Goal: Task Accomplishment & Management: Manage account settings

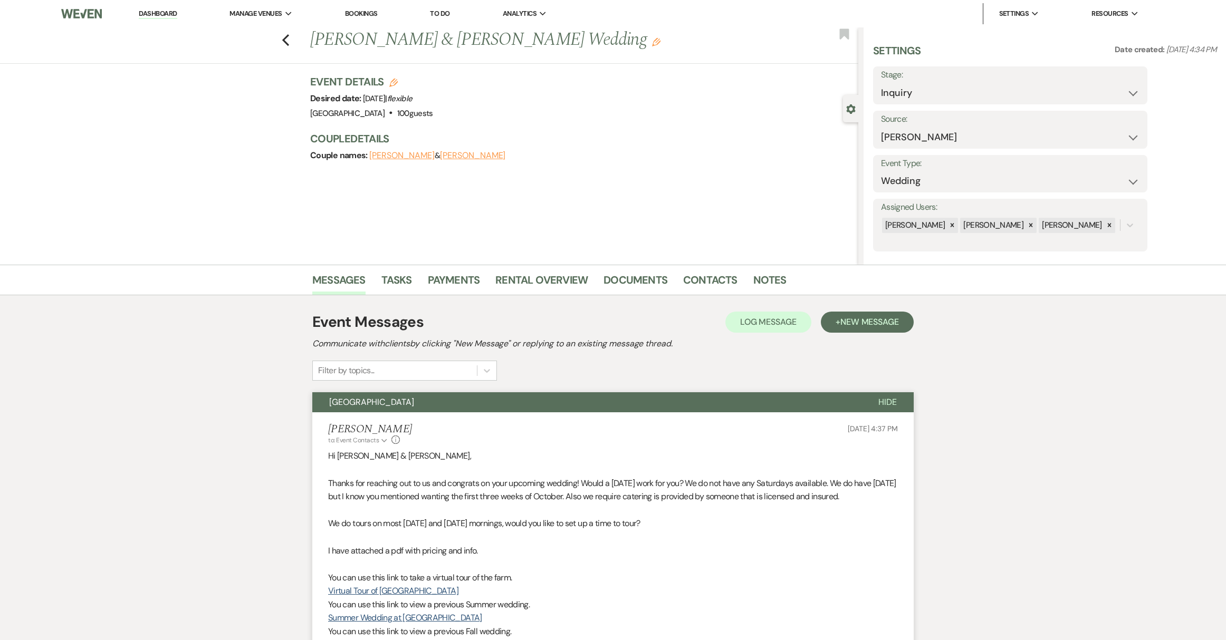
select select "17"
click at [169, 14] on link "Dashboard" at bounding box center [158, 14] width 38 height 10
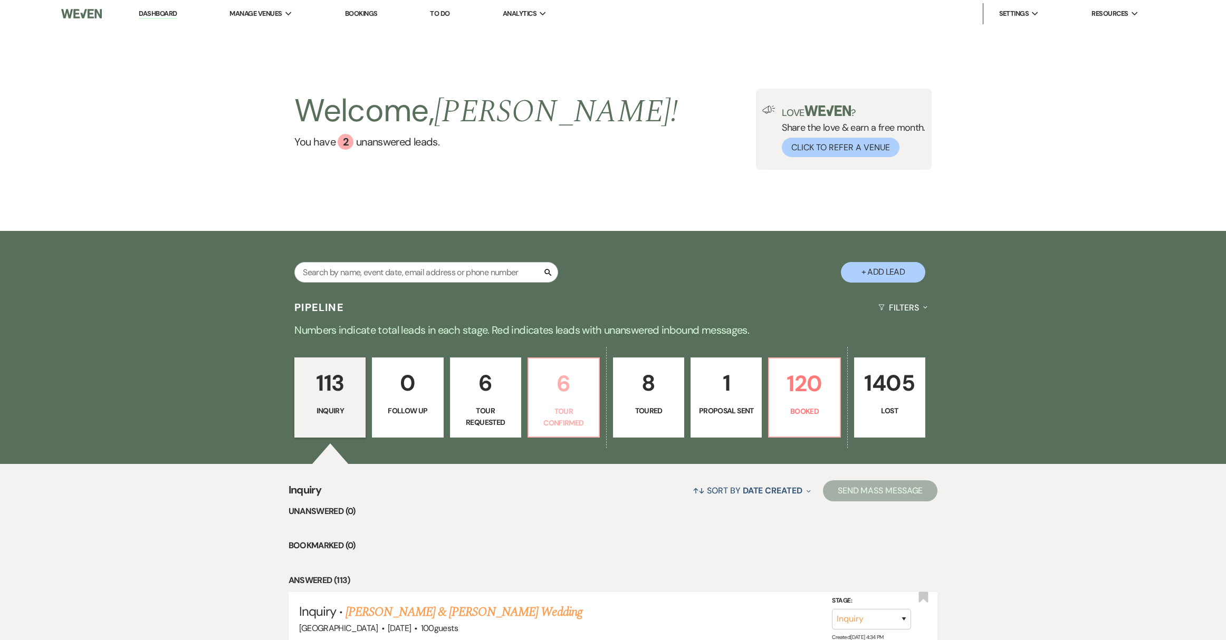
click at [562, 408] on p "Tour Confirmed" at bounding box center [564, 418] width 58 height 24
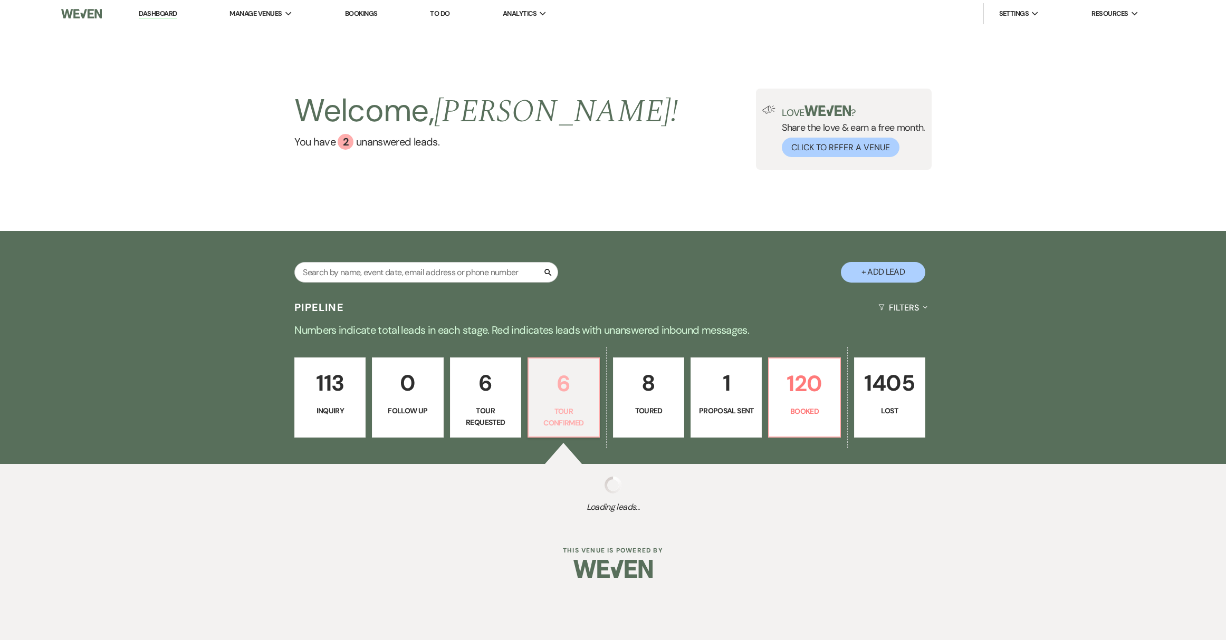
select select "4"
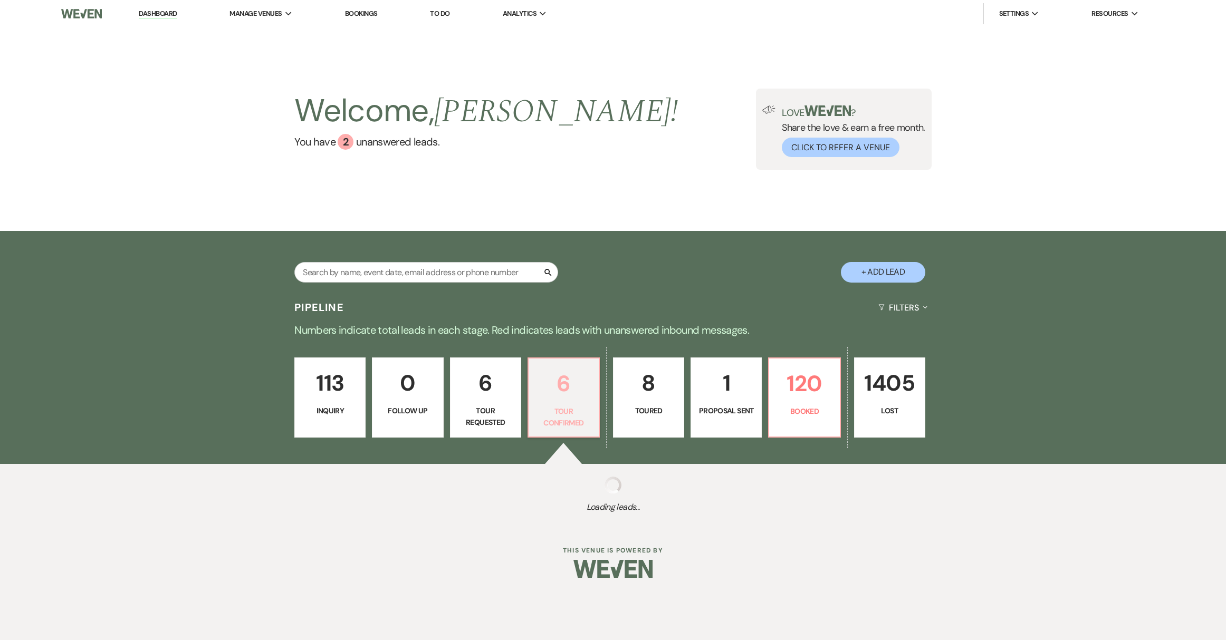
select select "4"
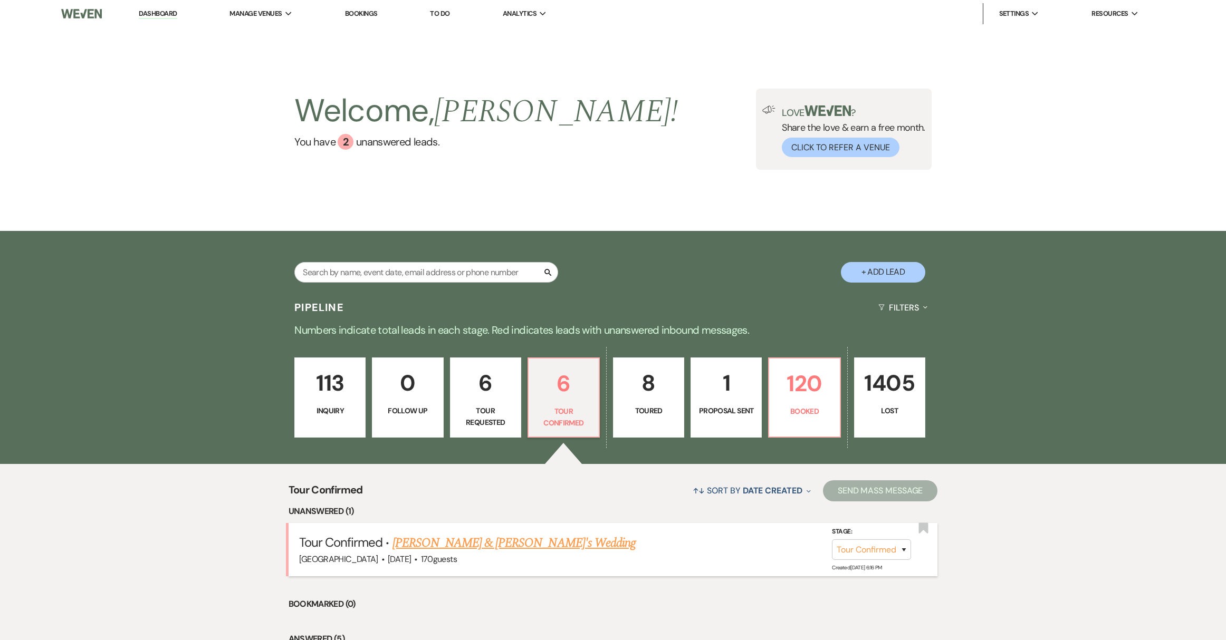
click at [430, 542] on link "[PERSON_NAME] & [PERSON_NAME]'s Wedding" at bounding box center [514, 543] width 244 height 19
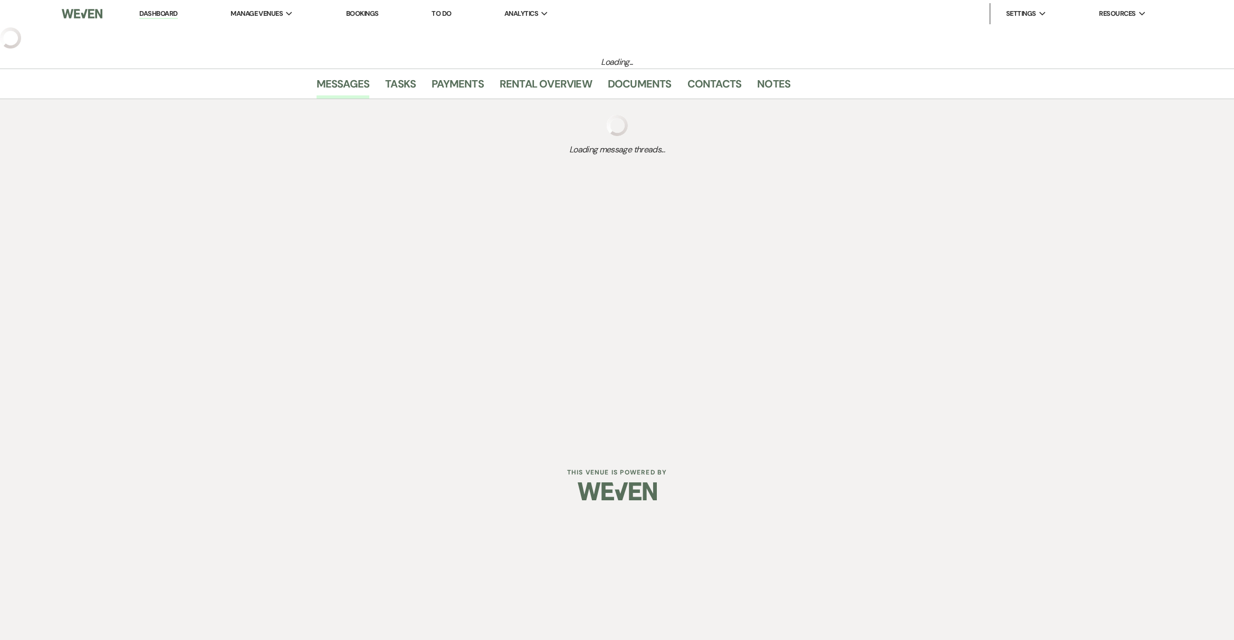
select select "4"
select select "5"
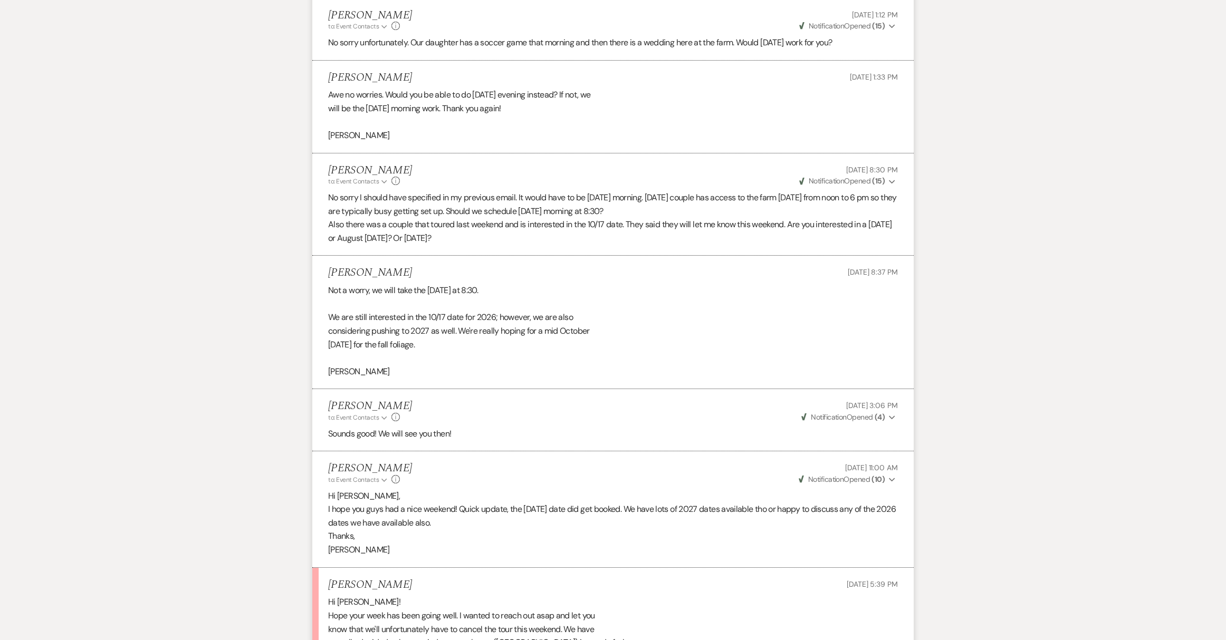
scroll to position [1476, 0]
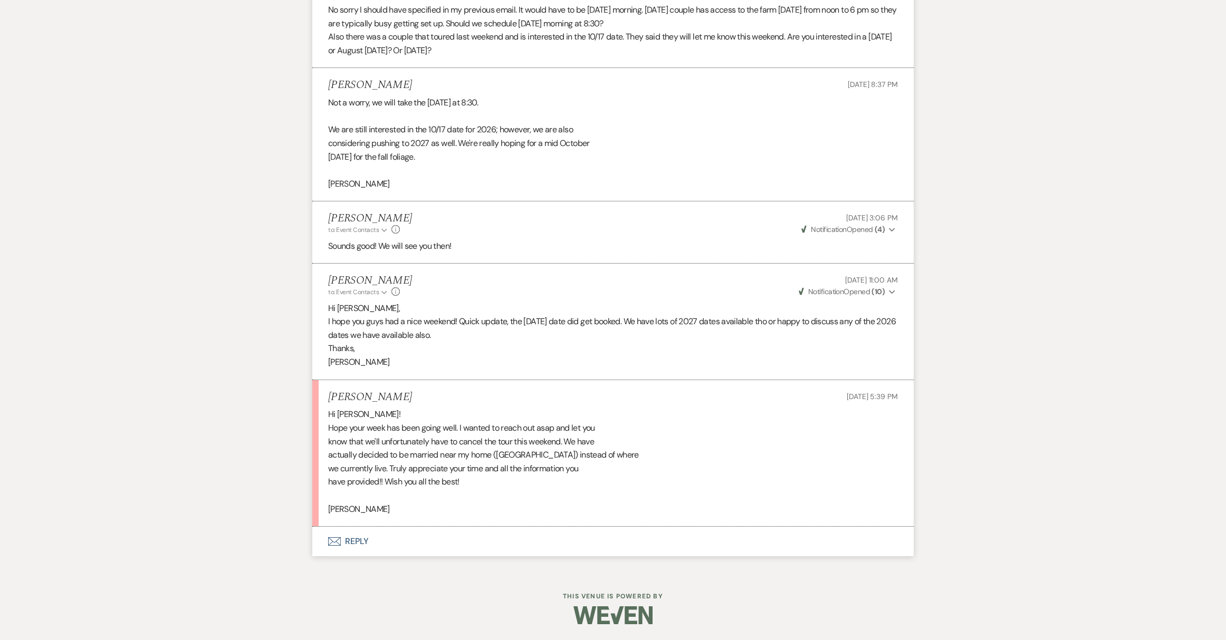
click at [350, 542] on button "Envelope Reply" at bounding box center [612, 542] width 601 height 30
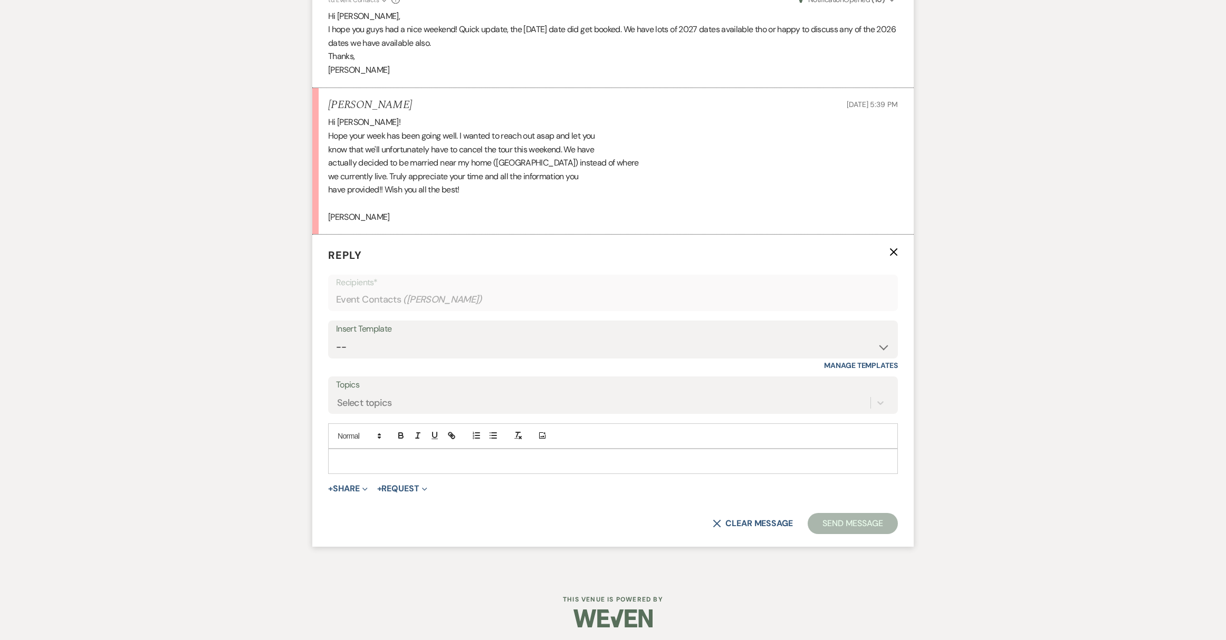
scroll to position [1771, 0]
click at [372, 457] on p at bounding box center [613, 459] width 553 height 12
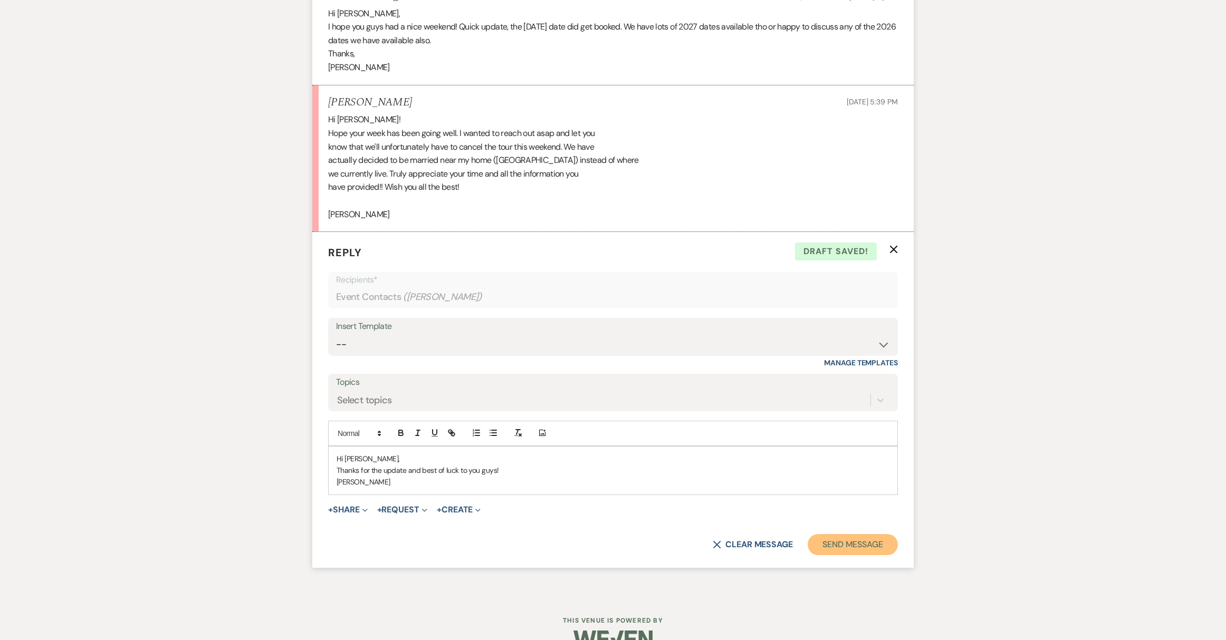
click at [865, 544] on button "Send Message" at bounding box center [853, 544] width 90 height 21
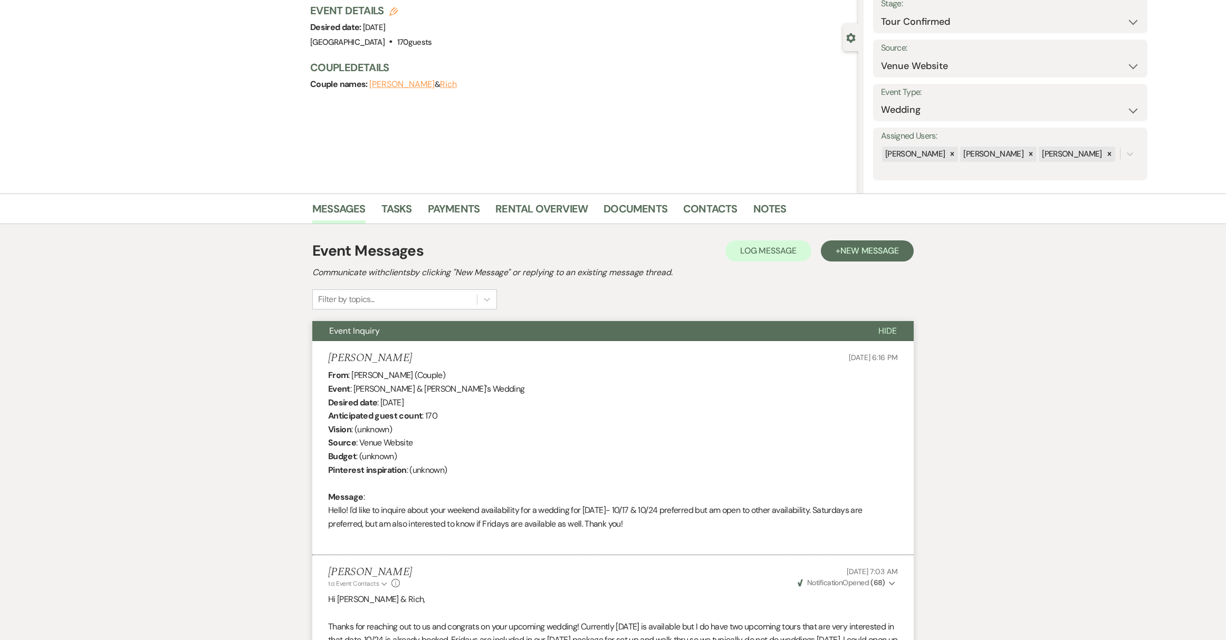
scroll to position [0, 0]
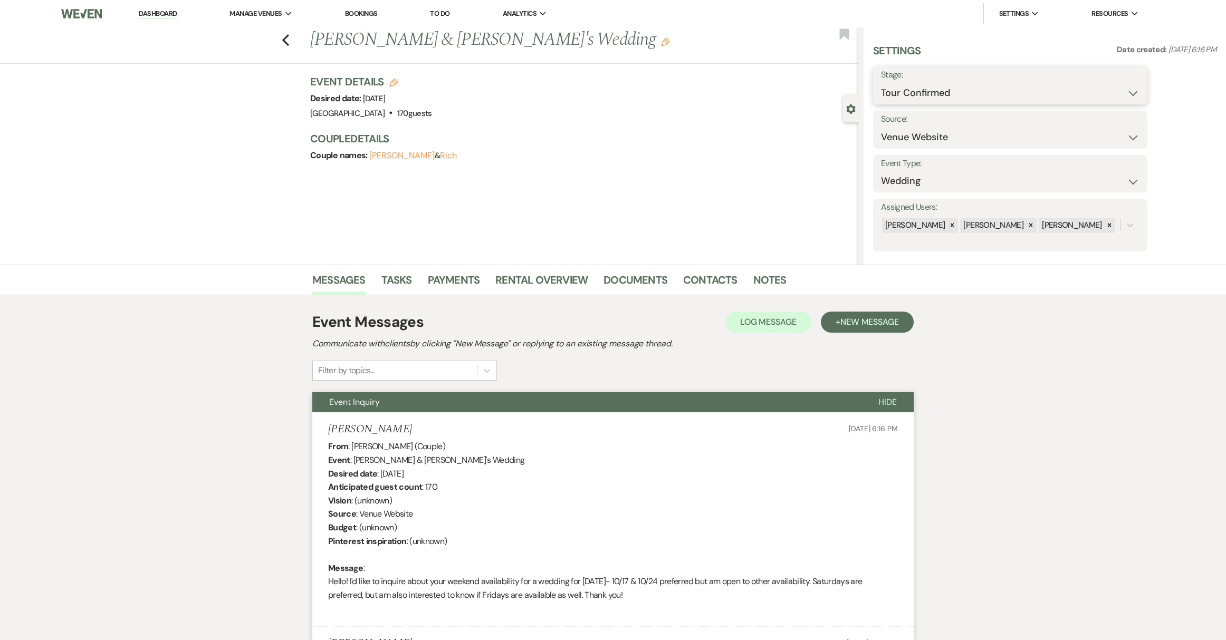
click at [931, 86] on select "Inquiry Follow Up Tour Requested Tour Confirmed Toured Proposal Sent Booked Lost" at bounding box center [1010, 93] width 258 height 21
select select "8"
click at [881, 83] on select "Inquiry Follow Up Tour Requested Tour Confirmed Toured Proposal Sent Booked Lost" at bounding box center [1010, 93] width 258 height 21
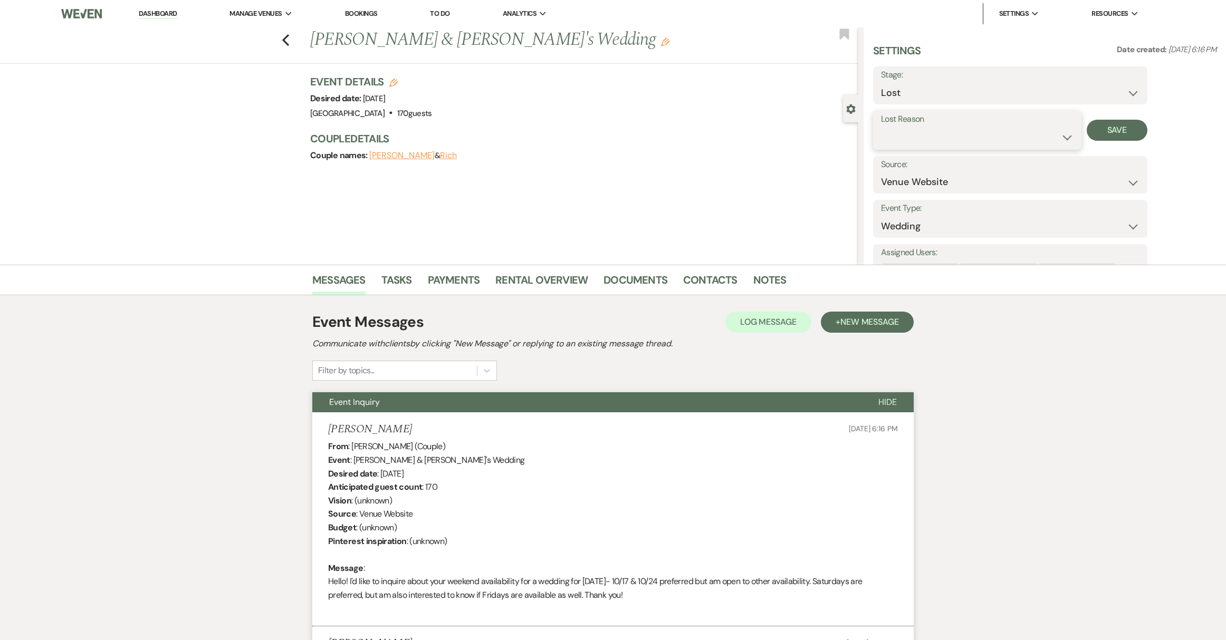
click at [912, 130] on select "Booked Elsewhere Budget Date Unavailable No Response Not a Good Match Capacity …" at bounding box center [977, 137] width 193 height 21
select select "6"
click at [881, 127] on select "Booked Elsewhere Budget Date Unavailable No Response Not a Good Match Capacity …" at bounding box center [977, 137] width 193 height 21
click at [1112, 131] on button "Save" at bounding box center [1117, 130] width 61 height 21
click at [170, 16] on link "Dashboard" at bounding box center [158, 14] width 38 height 10
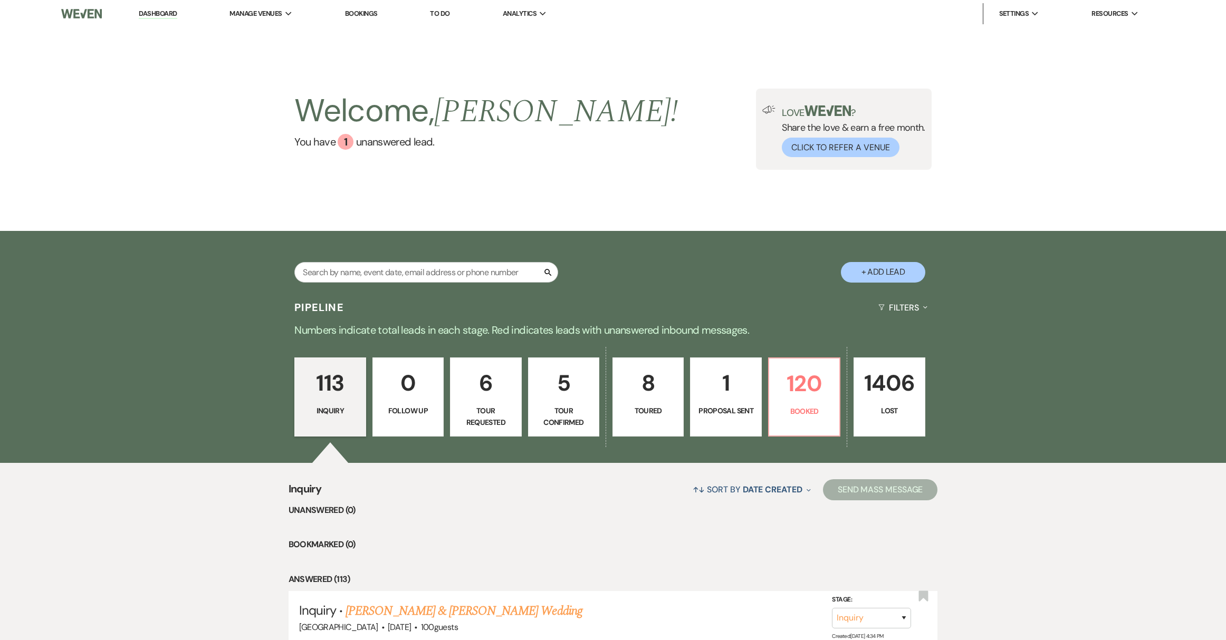
click at [657, 420] on link "8 Toured" at bounding box center [647, 397] width 71 height 79
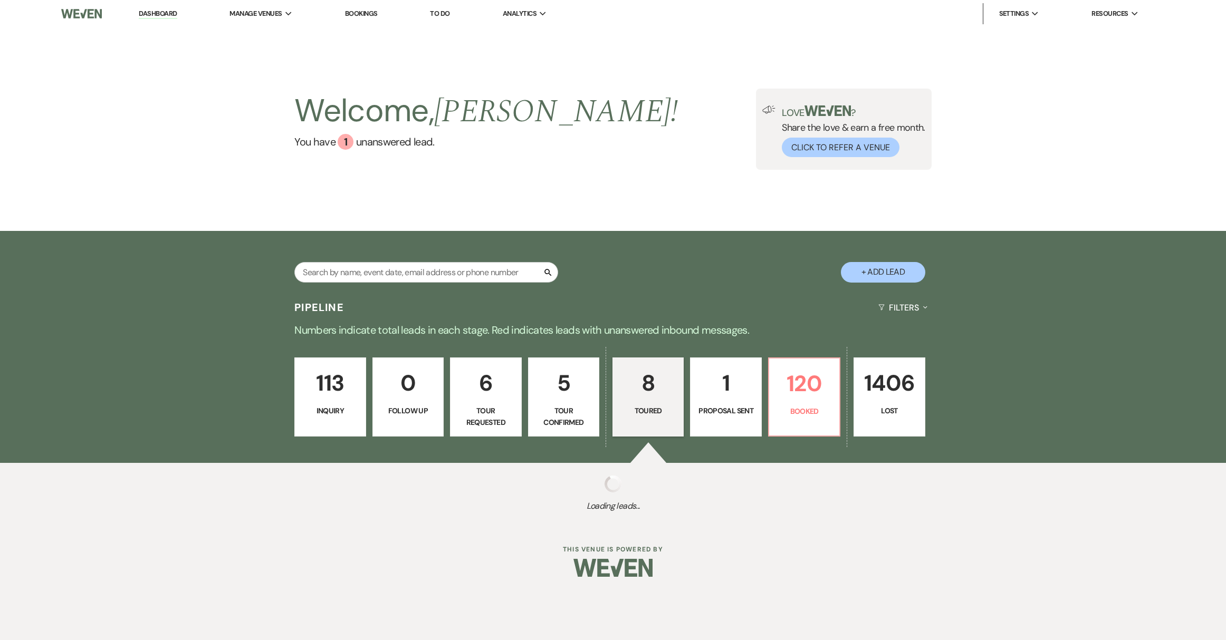
select select "5"
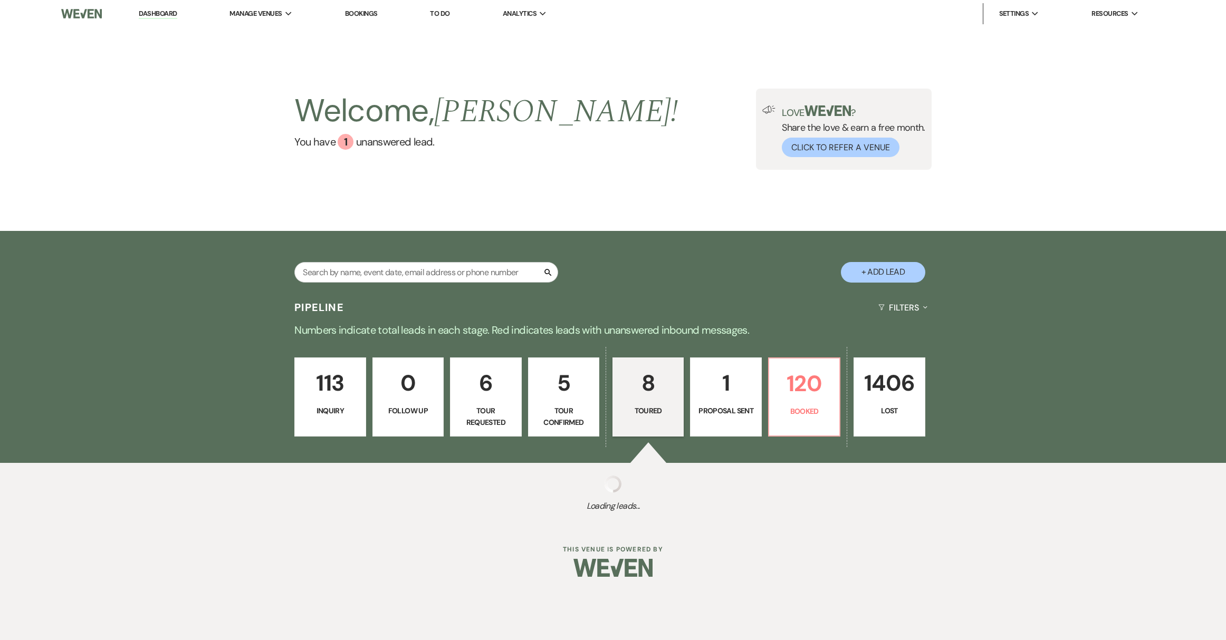
select select "5"
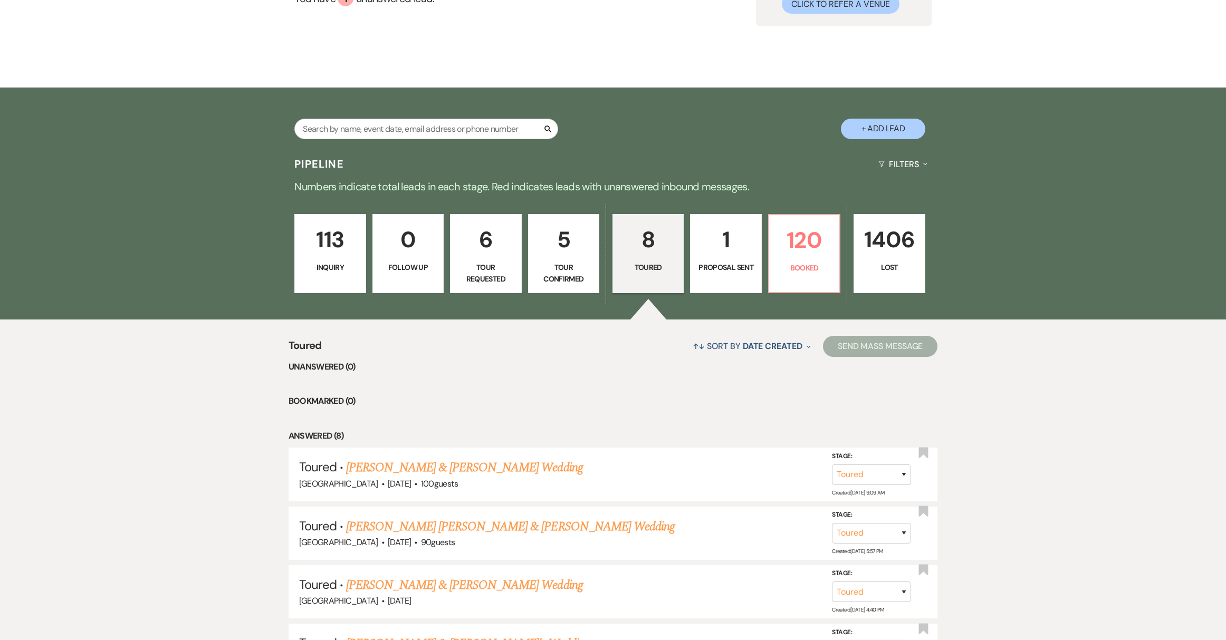
scroll to position [221, 0]
